Goal: Check status

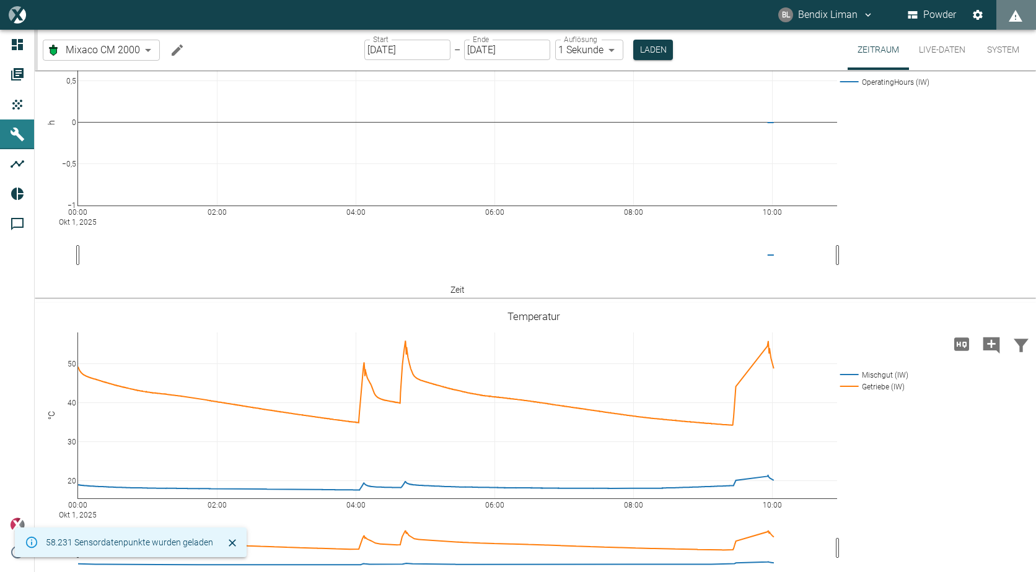
scroll to position [124, 0]
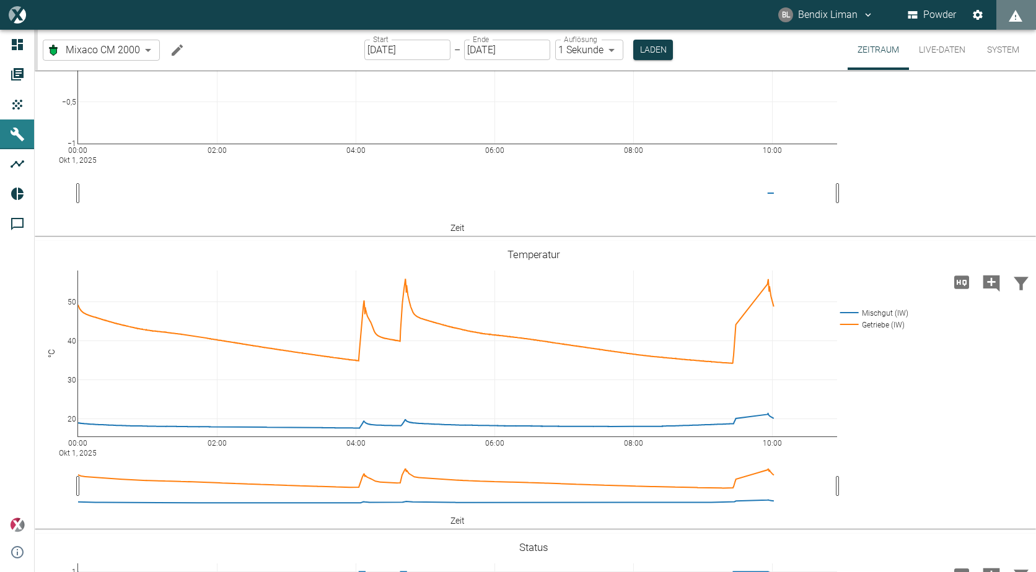
click at [424, 51] on input "[DATE]" at bounding box center [407, 50] width 86 height 20
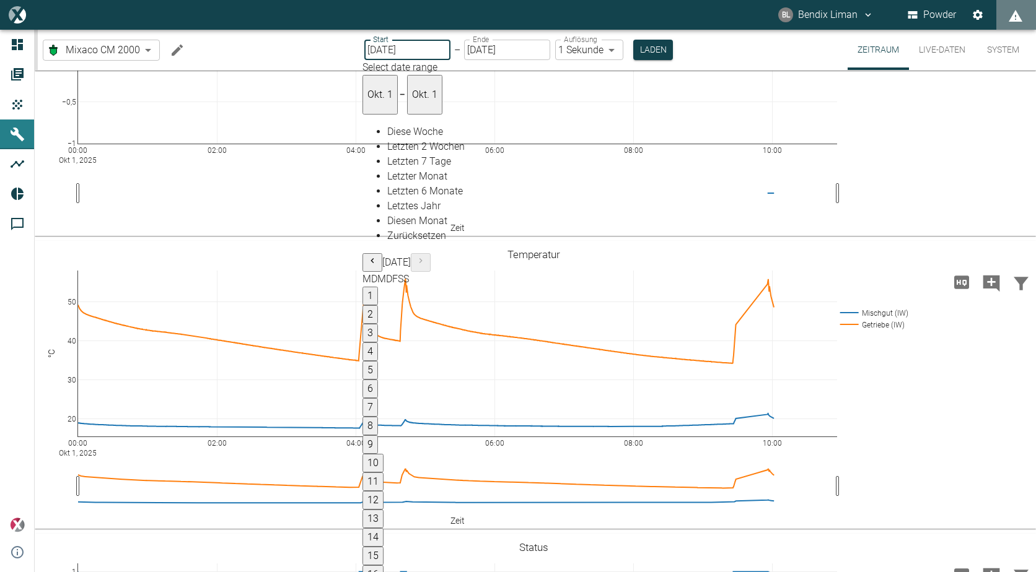
type input "[DATE]"
type input "2min"
type input "[DATE]"
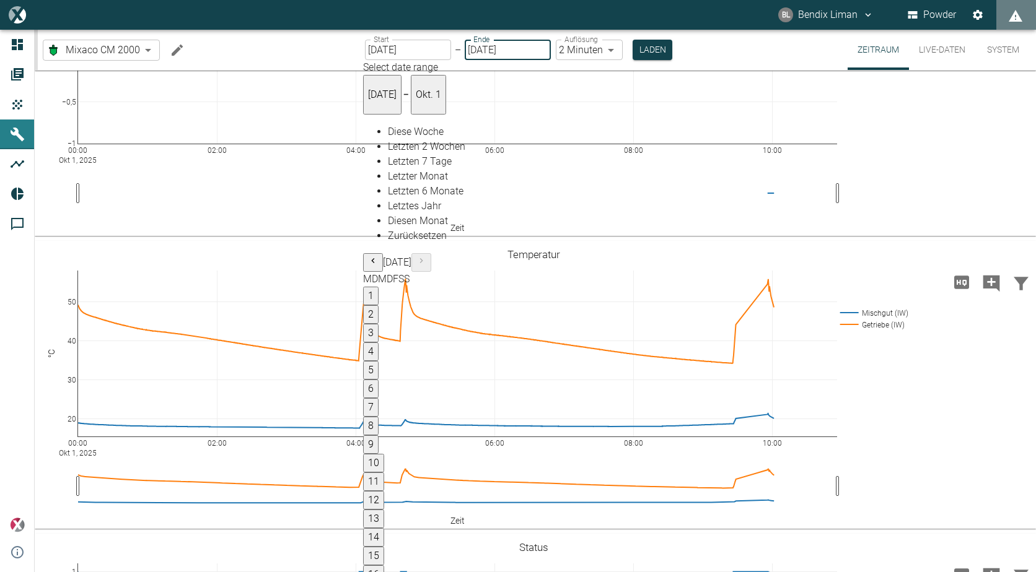
type input "1sec"
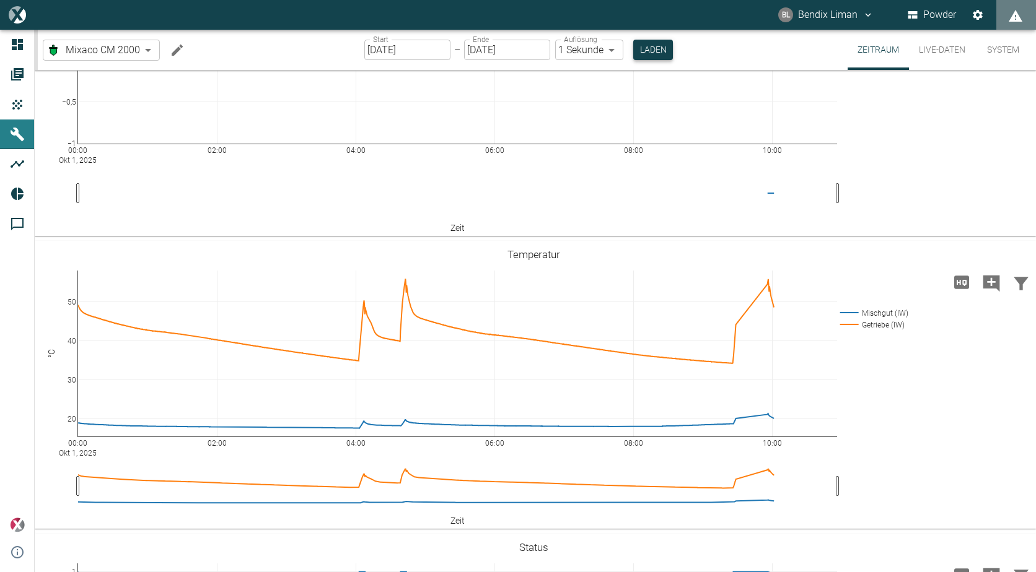
click at [657, 56] on button "Laden" at bounding box center [653, 50] width 40 height 20
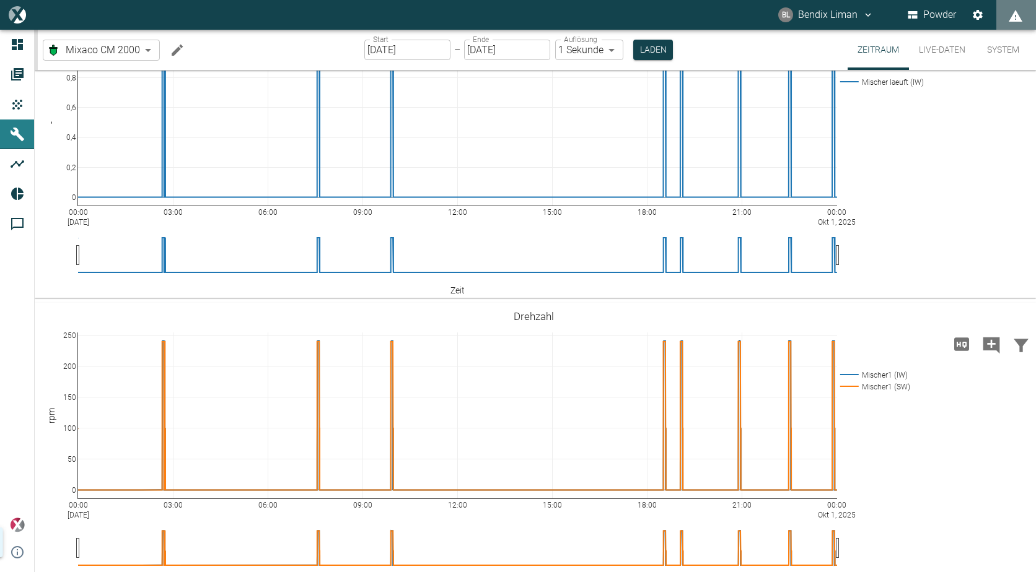
scroll to position [496, 0]
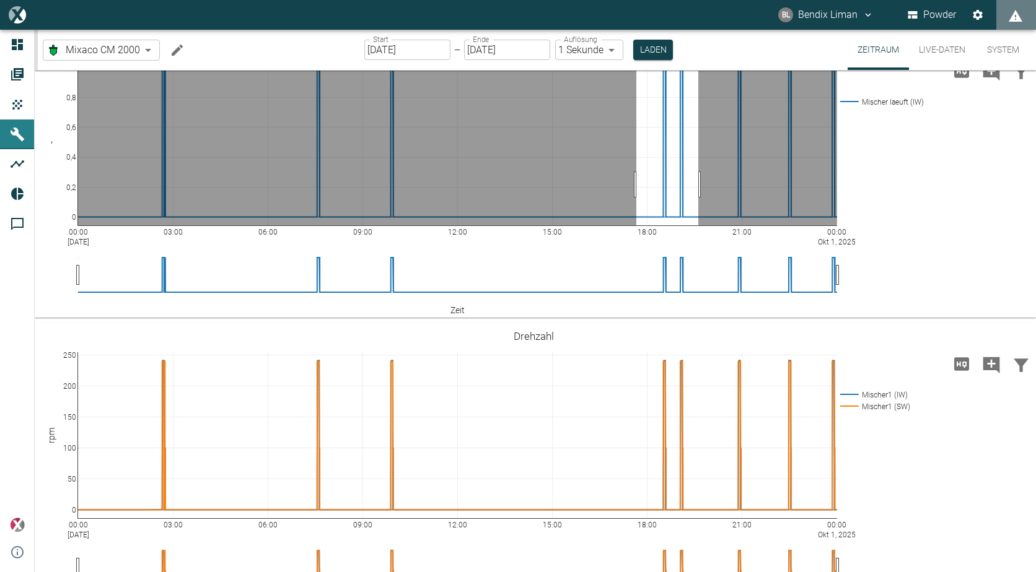
drag, startPoint x: 636, startPoint y: 317, endPoint x: 698, endPoint y: 315, distance: 62.0
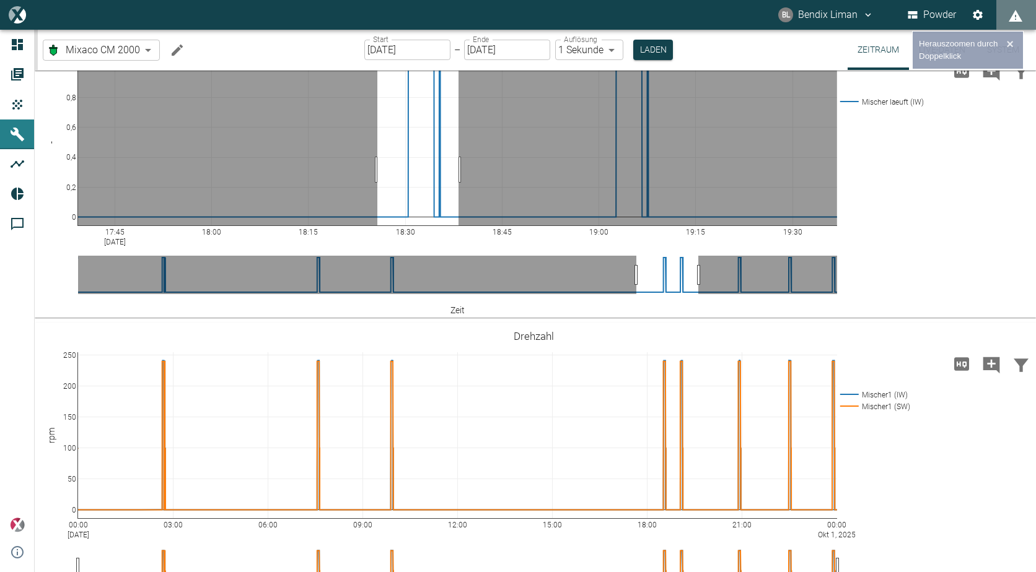
drag, startPoint x: 377, startPoint y: 302, endPoint x: 460, endPoint y: 300, distance: 82.4
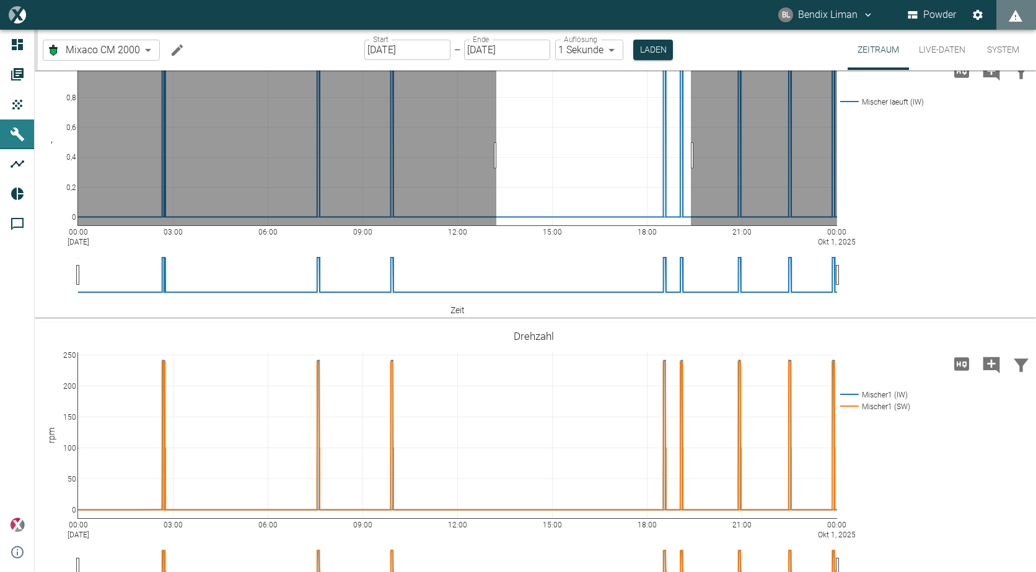
drag, startPoint x: 496, startPoint y: 288, endPoint x: 691, endPoint y: 280, distance: 194.7
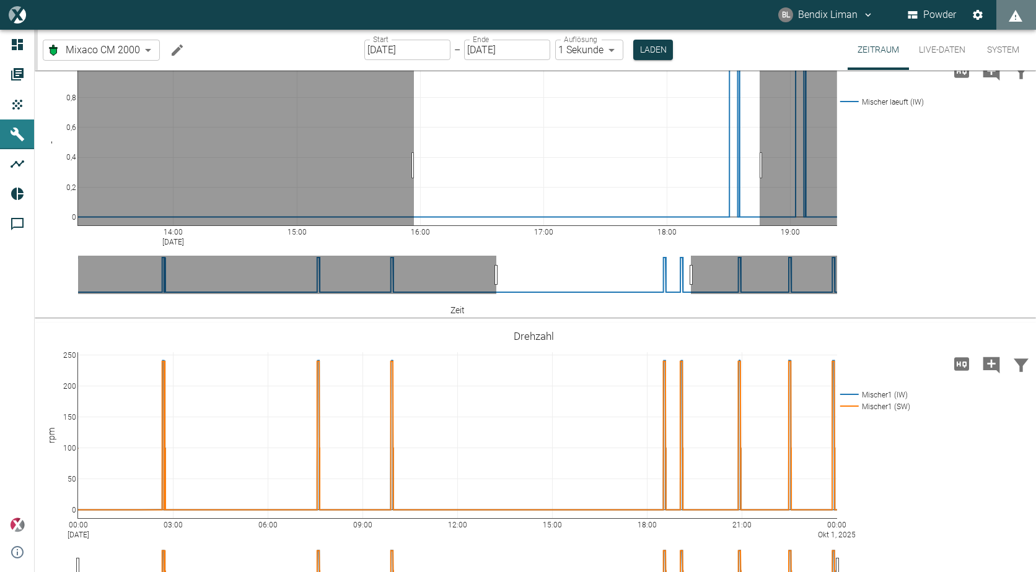
drag, startPoint x: 414, startPoint y: 298, endPoint x: 759, endPoint y: 289, distance: 345.8
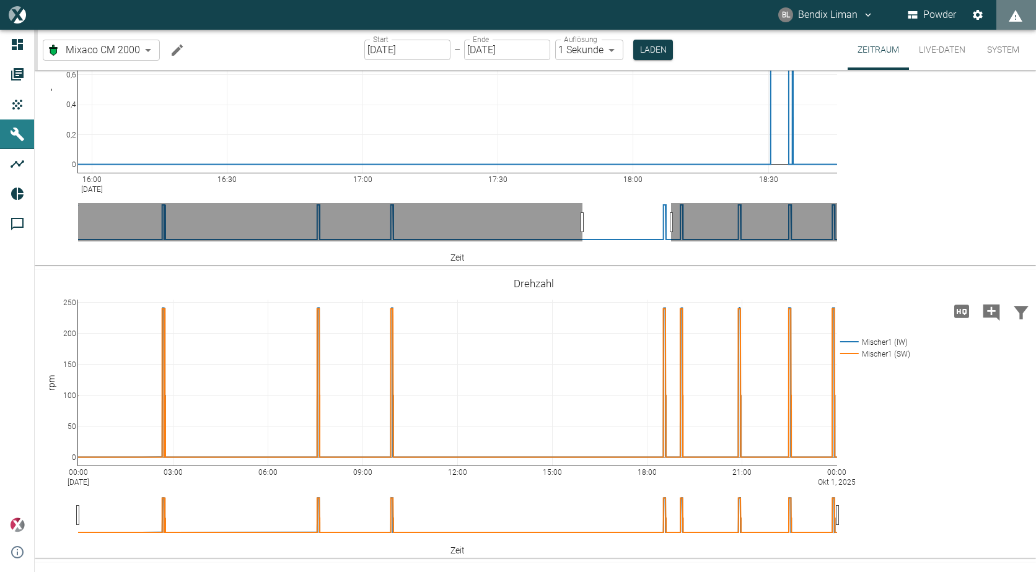
scroll to position [681, 0]
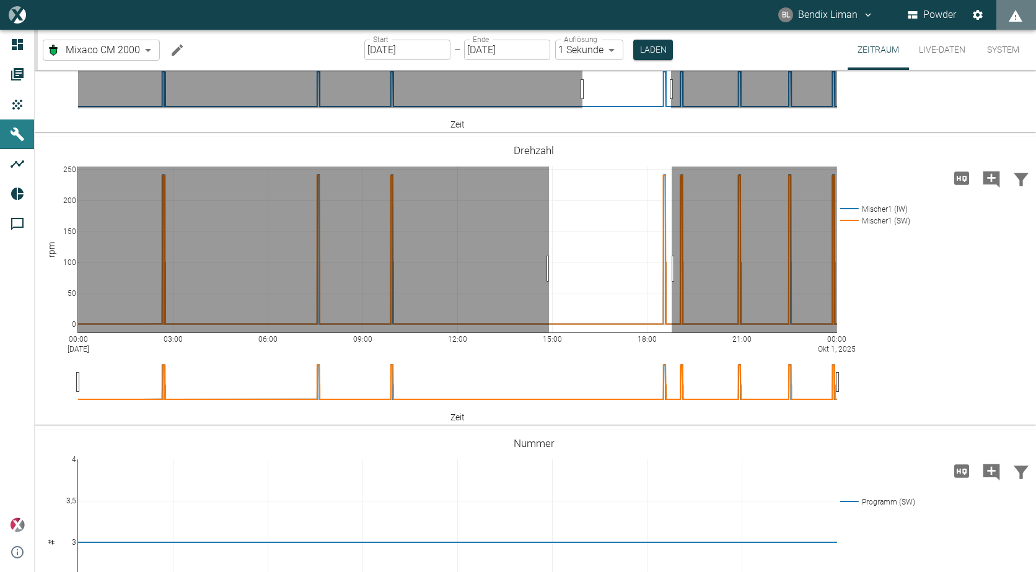
drag, startPoint x: 549, startPoint y: 401, endPoint x: 672, endPoint y: 398, distance: 122.7
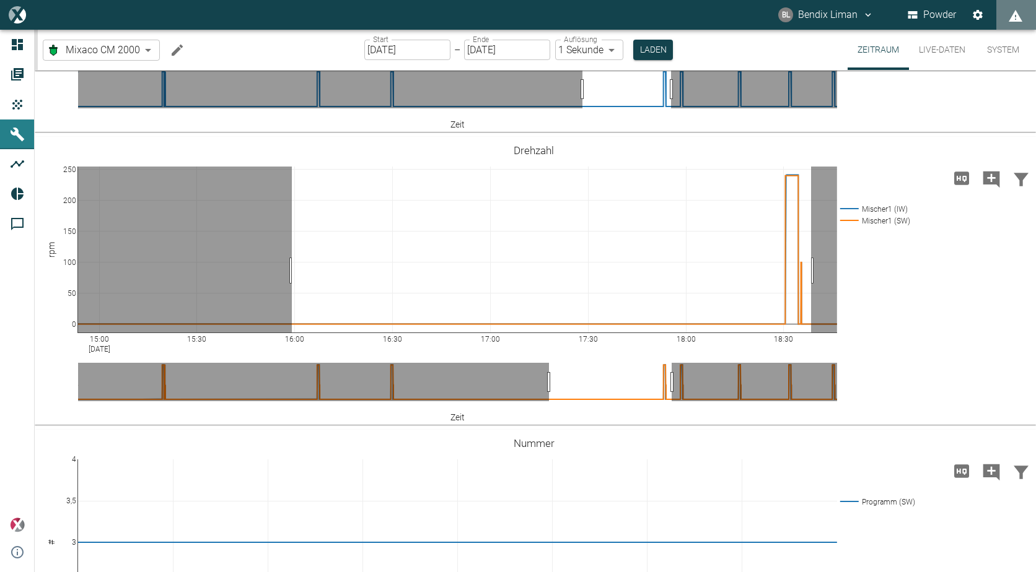
drag, startPoint x: 292, startPoint y: 403, endPoint x: 811, endPoint y: 397, distance: 519.2
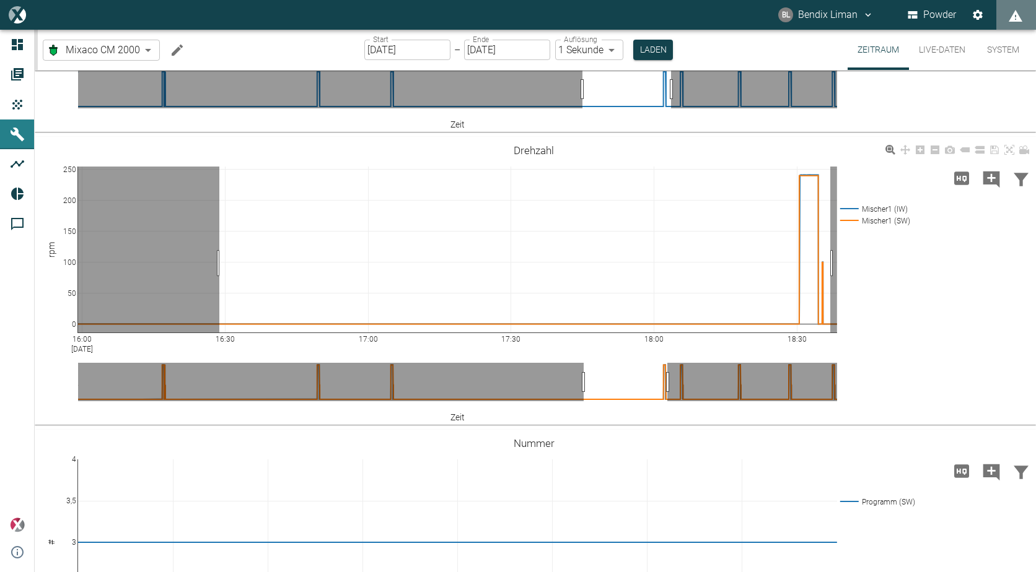
drag, startPoint x: 219, startPoint y: 396, endPoint x: 832, endPoint y: 390, distance: 612.7
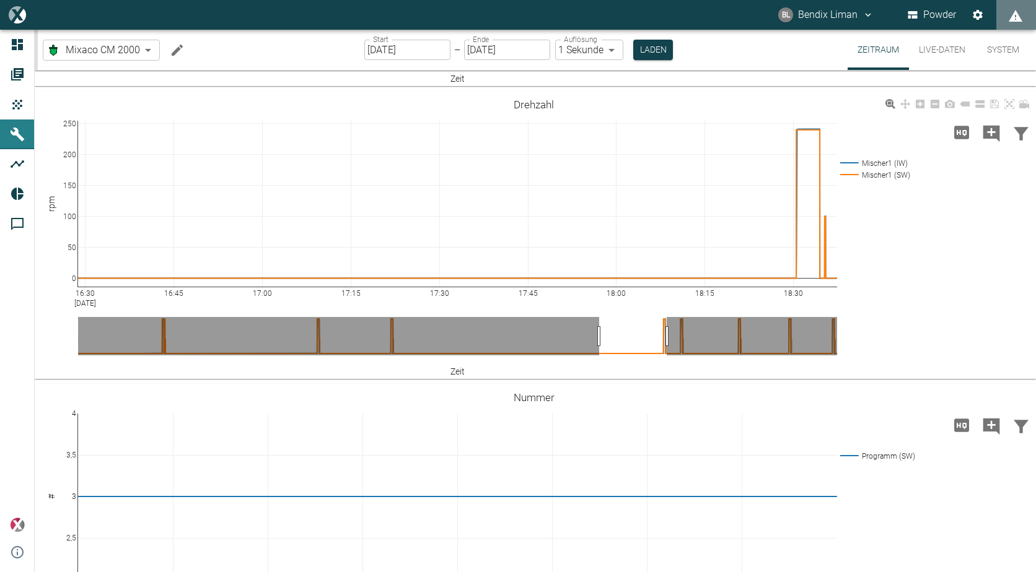
scroll to position [867, 0]
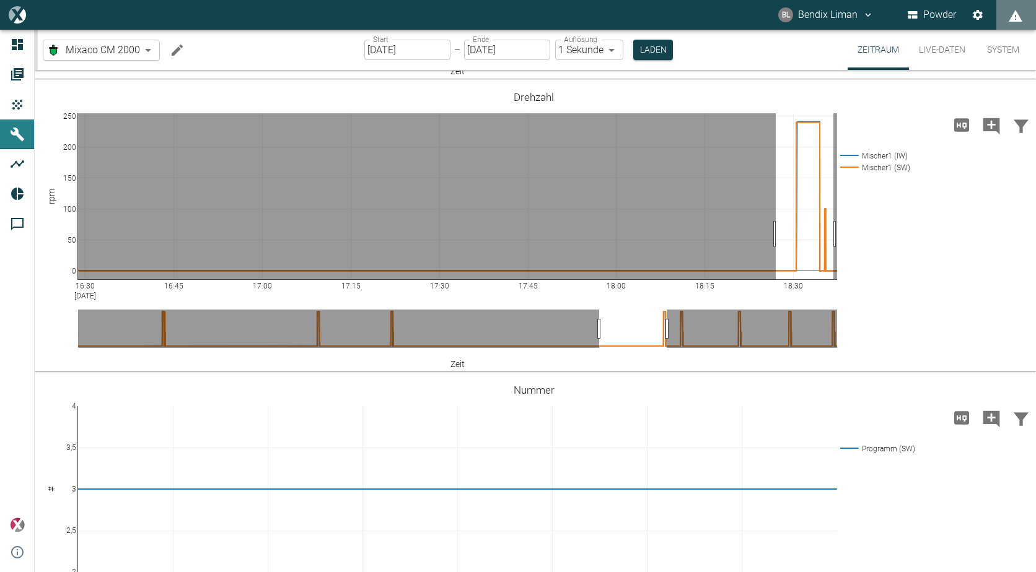
drag, startPoint x: 776, startPoint y: 234, endPoint x: 833, endPoint y: 232, distance: 57.6
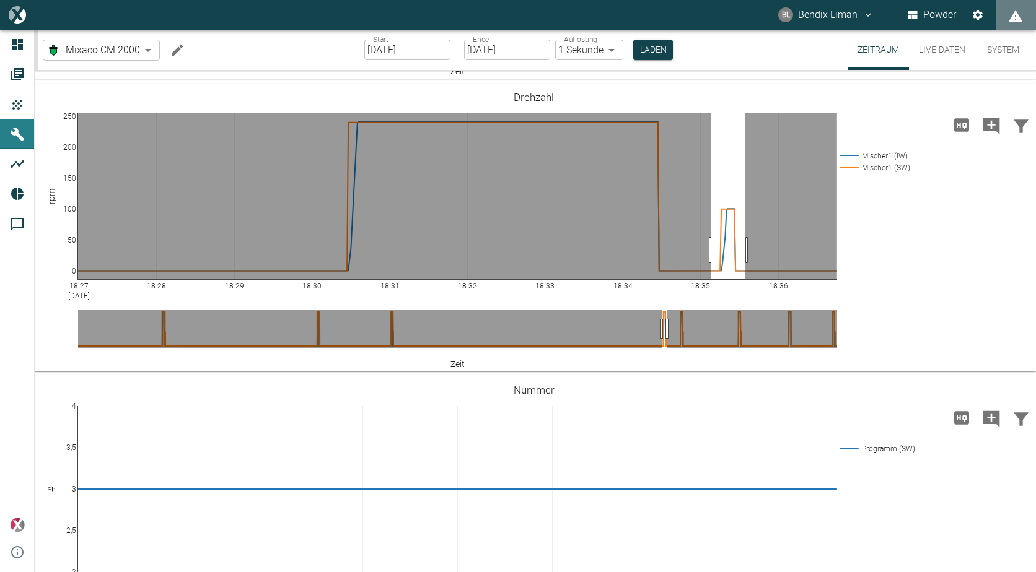
drag, startPoint x: 711, startPoint y: 250, endPoint x: 747, endPoint y: 247, distance: 36.1
